Goal: Task Accomplishment & Management: Complete application form

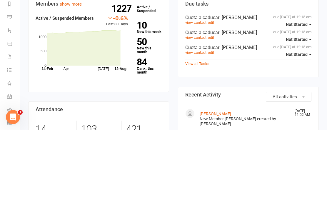
scroll to position [99, 0]
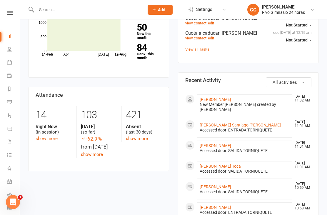
click at [213, 102] on link "Daniel Frydel" at bounding box center [215, 99] width 31 height 5
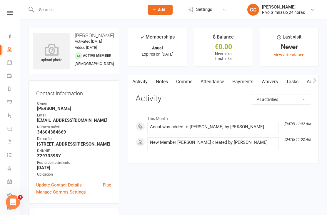
click at [267, 81] on link "Waivers" at bounding box center [269, 82] width 25 height 14
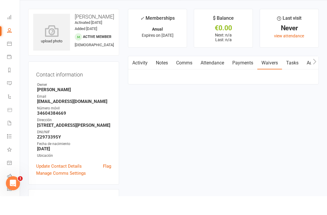
scroll to position [19, 0]
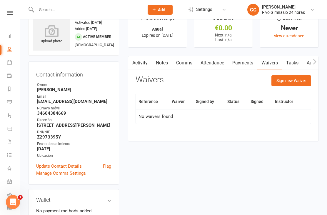
click at [294, 80] on button "Sign new Waiver" at bounding box center [291, 80] width 40 height 11
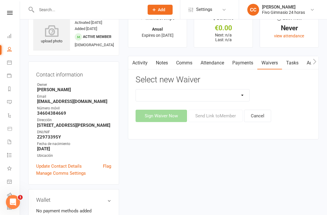
click at [223, 91] on select "Actualización De Datos De Pago Alta Online Certificación Finalización Contrato …" at bounding box center [192, 95] width 113 height 12
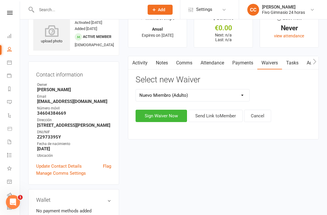
click at [52, 40] on div "upload photo" at bounding box center [51, 34] width 37 height 19
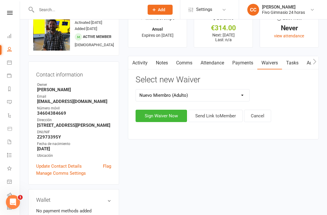
click at [220, 89] on select "Actualización De Datos De Pago Alta Online Certificación Finalización Contrato …" at bounding box center [192, 95] width 113 height 12
select select "4966"
click at [160, 114] on button "Sign Waiver Now" at bounding box center [160, 116] width 51 height 12
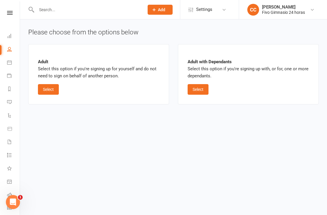
click at [50, 88] on button "Select" at bounding box center [48, 89] width 21 height 11
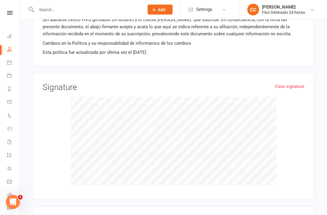
scroll to position [701, 0]
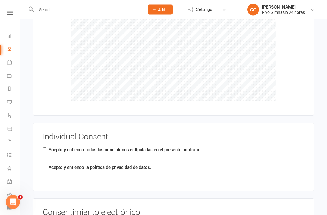
click at [46, 148] on input "Acepto y entiendo todas las condiciones estipuladas en el presente contrato." at bounding box center [45, 150] width 4 height 4
checkbox input "true"
click at [46, 165] on input "Acepto y entiendo la política de privacidad de datos." at bounding box center [45, 167] width 4 height 4
checkbox input "true"
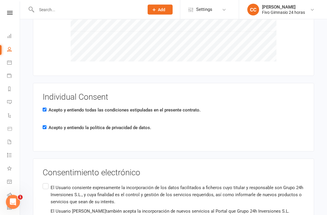
click at [46, 182] on input "El Usuario consiente expresamente la incorporación de los datos facilitados a f…" at bounding box center [45, 182] width 4 height 0
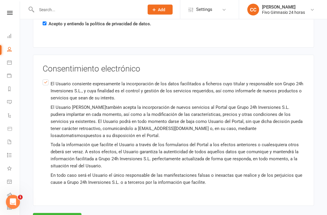
scroll to position [849, 0]
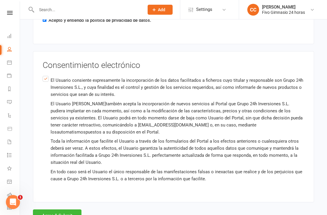
click at [56, 209] on button "Agree & Submit" at bounding box center [57, 215] width 48 height 12
